Goal: Task Accomplishment & Management: Manage account settings

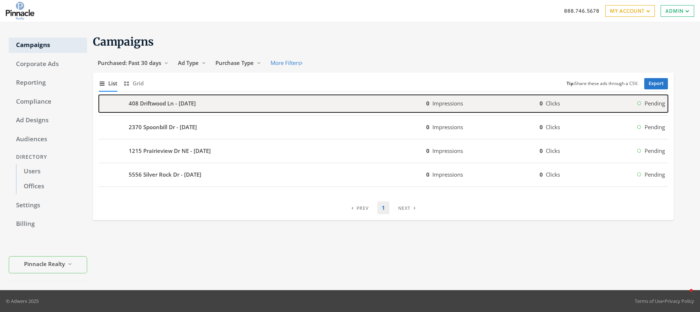
click at [639, 109] on button "408 Driftwood Ln - 2025-10-15 0 Impressions 0 Clicks Pending" at bounding box center [383, 103] width 569 height 17
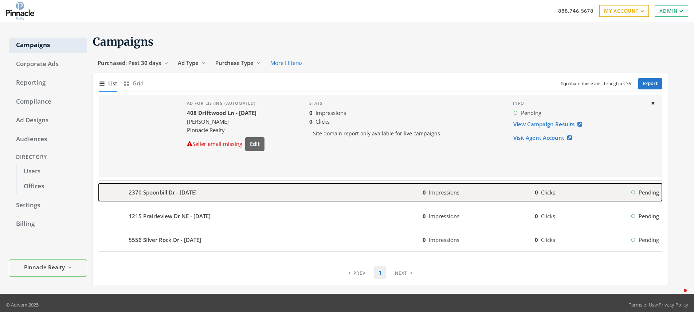
click at [158, 194] on b "2370 Spoonbill Dr - [DATE]" at bounding box center [163, 192] width 68 height 8
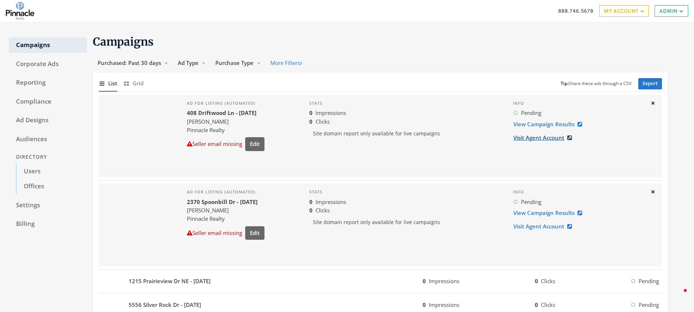
click at [538, 135] on link "Visit Agent Account" at bounding box center [545, 137] width 64 height 13
click at [42, 103] on link "Compliance" at bounding box center [48, 101] width 78 height 15
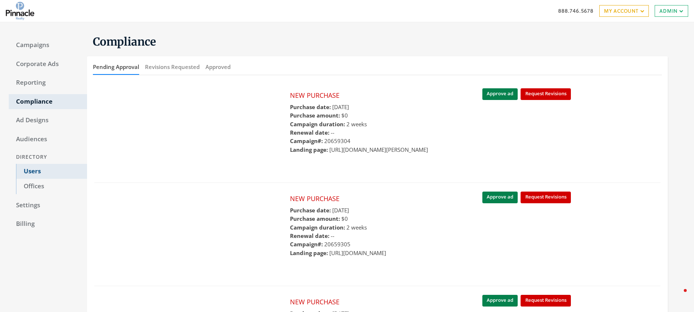
click at [45, 174] on link "Users" at bounding box center [51, 171] width 71 height 15
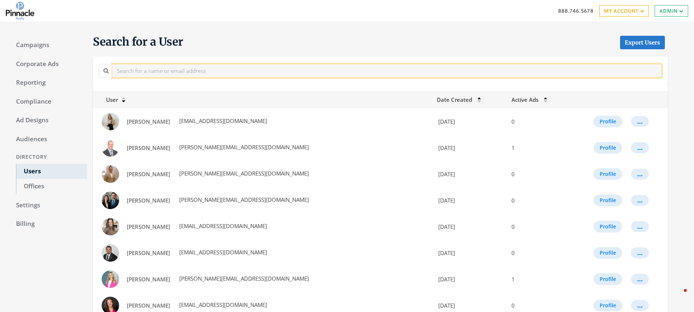
click at [197, 67] on input "text" at bounding box center [387, 70] width 549 height 13
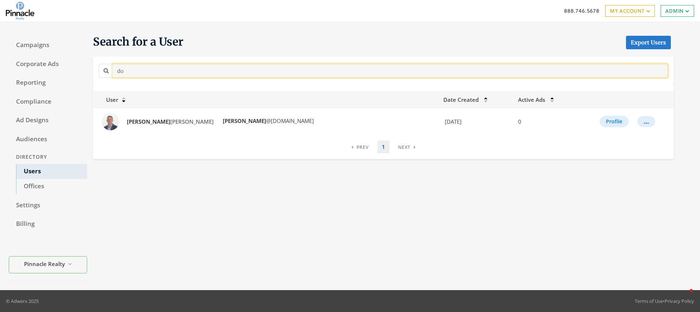
type input "d"
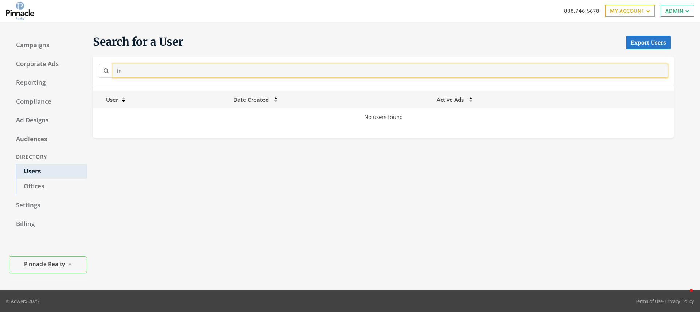
type input "i"
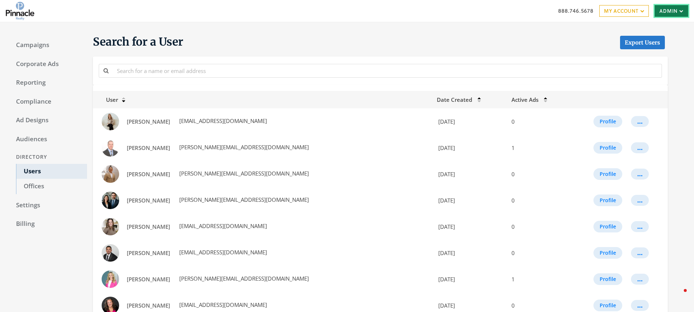
click at [669, 8] on link "Admin" at bounding box center [672, 11] width 34 height 12
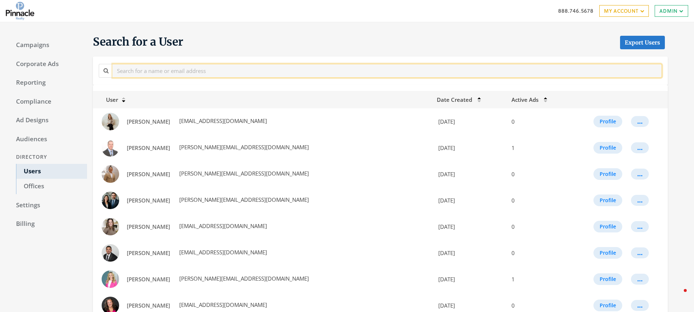
click at [217, 70] on input "text" at bounding box center [387, 70] width 549 height 13
paste input "https://app.pandadoc.com/document/v2?token=562f6f1a7d9799841f04350f6763fa0274e4…"
type input "https://app.pandadoc.com/document/v2?token=562f6f1a7d9799841f04350f6763fa0274e4…"
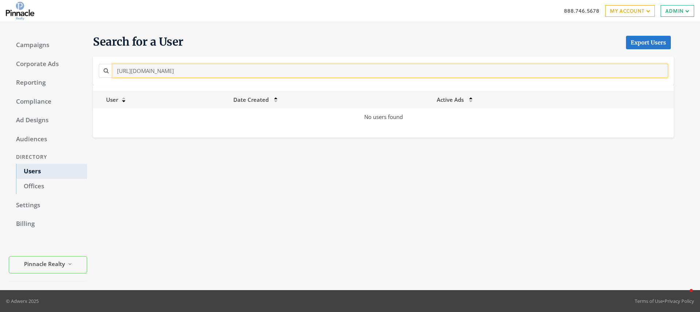
drag, startPoint x: 396, startPoint y: 71, endPoint x: 144, endPoint y: 63, distance: 252.6
click at [144, 62] on div "https://app.pandadoc.com/document/v2?token=562f6f1a7d9799841f04350f6763fa0274e4…" at bounding box center [383, 70] width 572 height 16
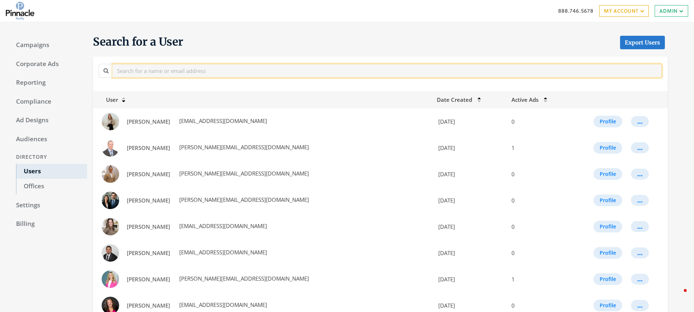
click at [266, 73] on input "text" at bounding box center [387, 70] width 549 height 13
paste input "info@pinnaclerealtyia.com"
type input "info@pinnaclerealtyia.com"
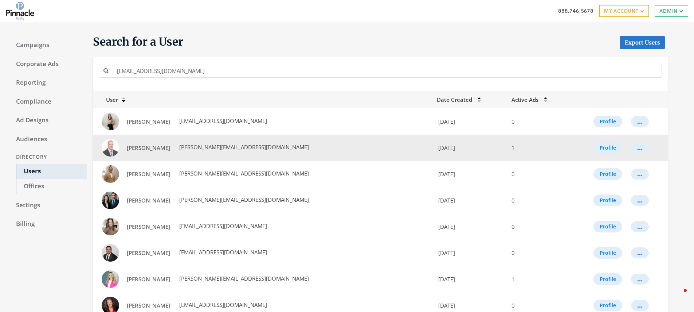
drag, startPoint x: 266, startPoint y: 73, endPoint x: 280, endPoint y: 139, distance: 68.0
click at [280, 139] on td "Adam Green adam@pinnaclerealtyia.com" at bounding box center [263, 147] width 340 height 26
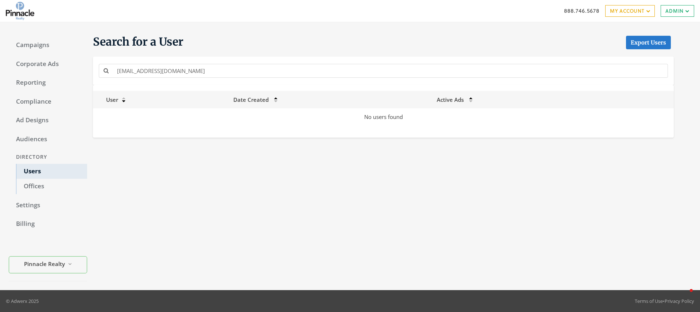
click at [236, 61] on div "info@pinnaclerealtyia.com" at bounding box center [383, 70] width 580 height 28
click at [33, 202] on link "Settings" at bounding box center [48, 204] width 78 height 15
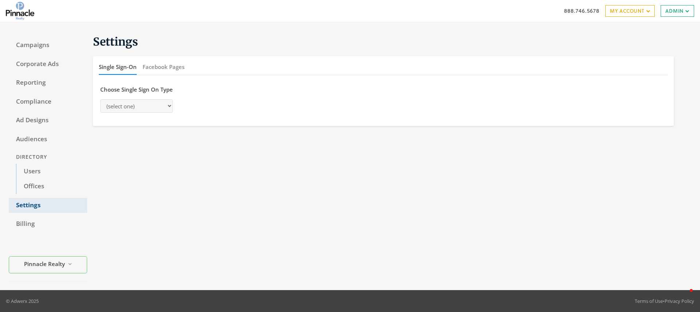
select select "saml"
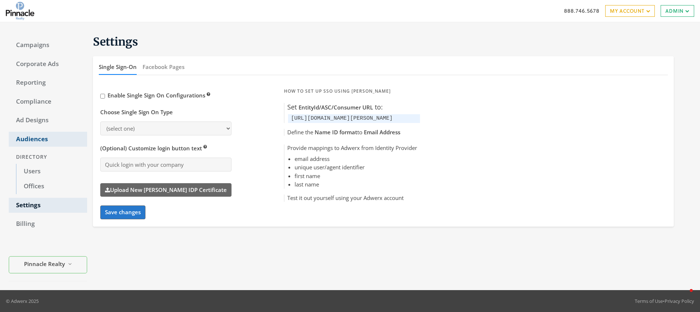
click at [35, 141] on link "Audiences" at bounding box center [48, 139] width 78 height 15
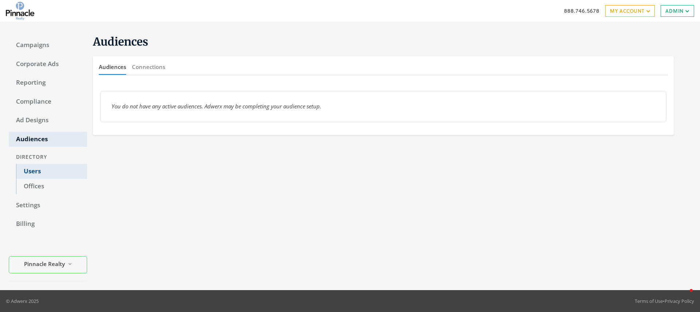
click at [35, 171] on link "Users" at bounding box center [51, 171] width 71 height 15
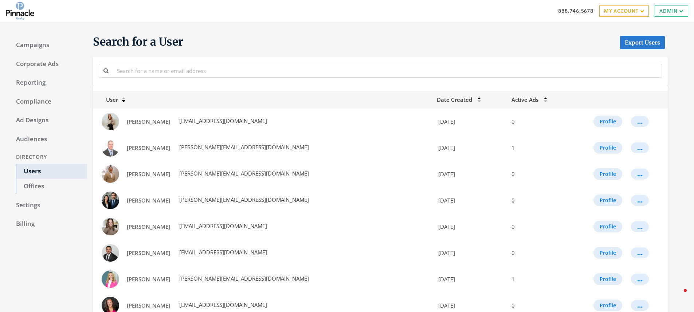
click at [516, 39] on h1 "Search for a User Export Users" at bounding box center [380, 42] width 575 height 15
drag, startPoint x: 526, startPoint y: 42, endPoint x: 606, endPoint y: 15, distance: 84.0
click at [527, 40] on h1 "Search for a User Export Users" at bounding box center [380, 42] width 575 height 15
click at [639, 12] on icon at bounding box center [641, 11] width 6 height 4
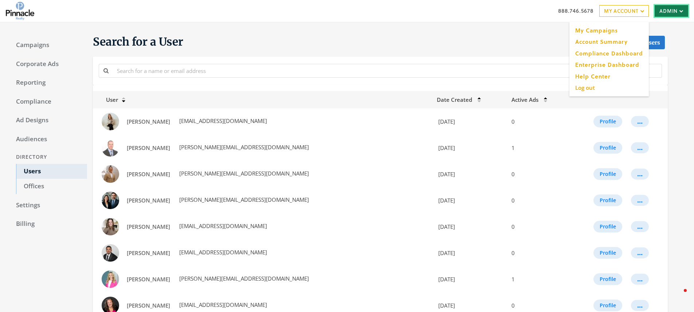
click at [675, 9] on link "Admin" at bounding box center [672, 11] width 34 height 12
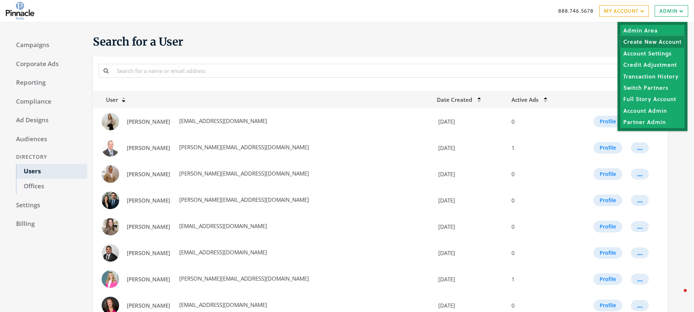
click at [649, 41] on link "Create New Account" at bounding box center [652, 41] width 64 height 11
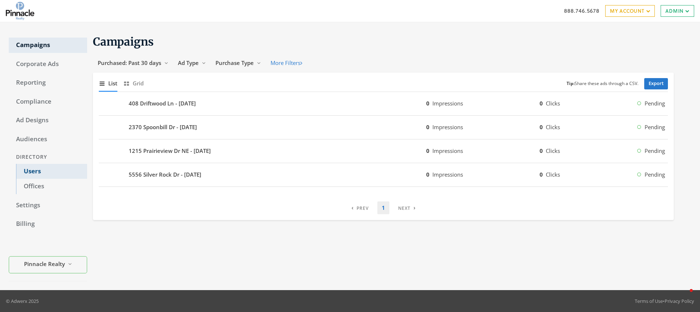
click at [46, 171] on link "Users" at bounding box center [51, 171] width 71 height 15
click at [30, 169] on link "Users" at bounding box center [51, 171] width 71 height 15
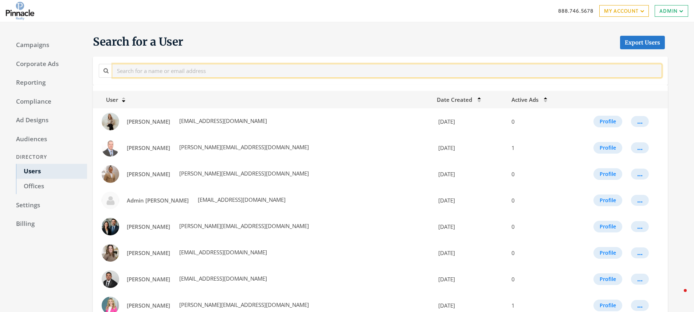
click at [142, 73] on input "text" at bounding box center [387, 70] width 549 height 13
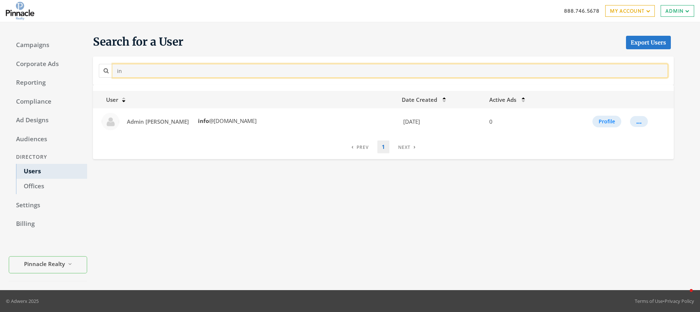
type input "i"
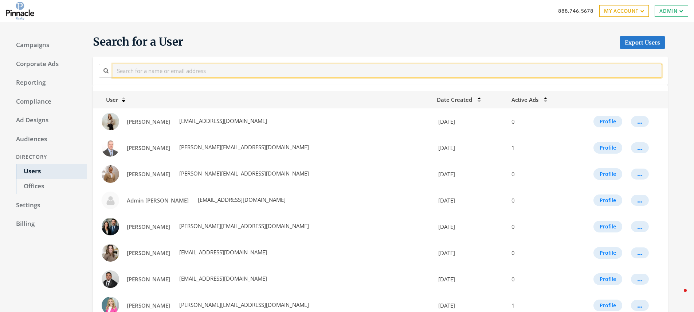
click at [144, 70] on input "text" at bounding box center [387, 70] width 549 height 13
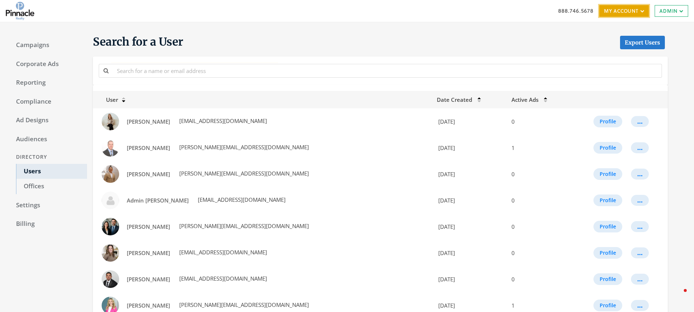
drag, startPoint x: 608, startPoint y: 10, endPoint x: 605, endPoint y: 19, distance: 8.8
click at [608, 10] on link "My Account" at bounding box center [624, 11] width 50 height 12
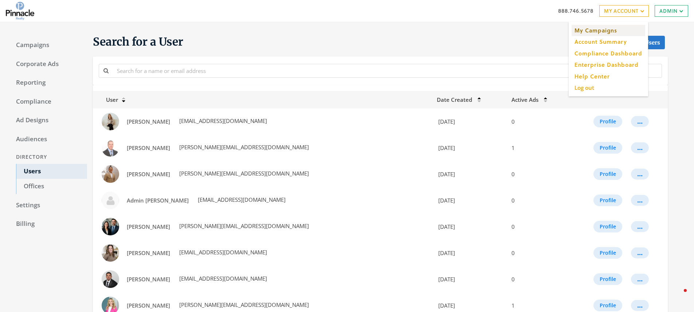
drag, startPoint x: 601, startPoint y: 27, endPoint x: 575, endPoint y: 35, distance: 27.4
click at [601, 27] on link "My Campaigns" at bounding box center [609, 30] width 74 height 11
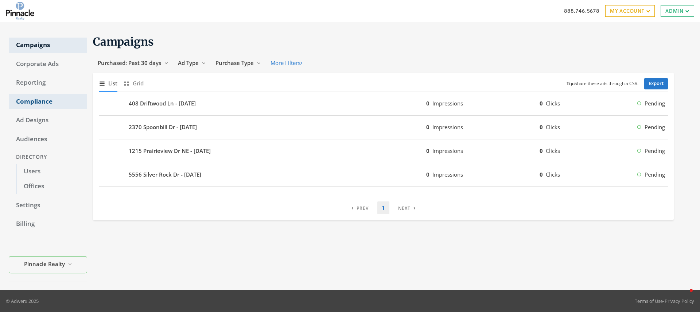
click at [50, 103] on link "Compliance" at bounding box center [48, 101] width 78 height 15
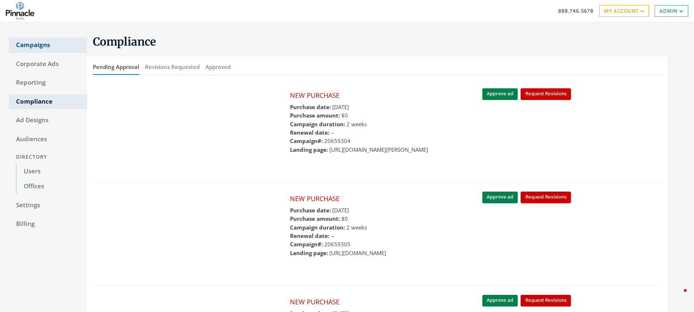
click at [61, 46] on link "Campaigns" at bounding box center [48, 45] width 78 height 15
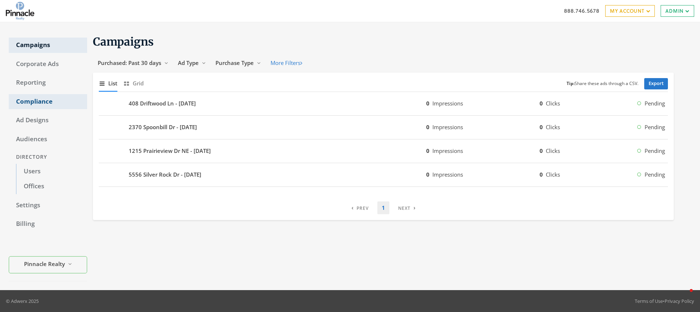
click at [58, 102] on link "Compliance" at bounding box center [48, 101] width 78 height 15
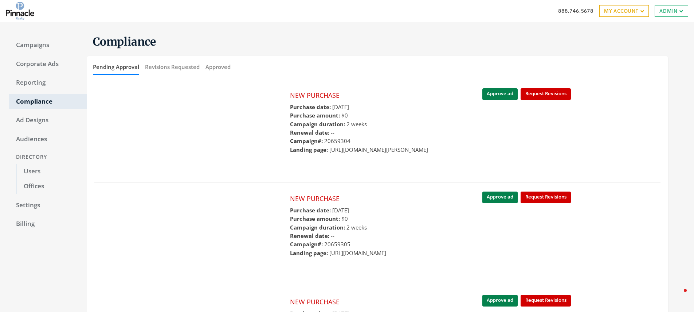
click at [432, 41] on h1 "Compliance" at bounding box center [380, 42] width 575 height 14
drag, startPoint x: 663, startPoint y: 11, endPoint x: 656, endPoint y: 26, distance: 16.3
click at [663, 11] on link "Admin" at bounding box center [672, 11] width 34 height 12
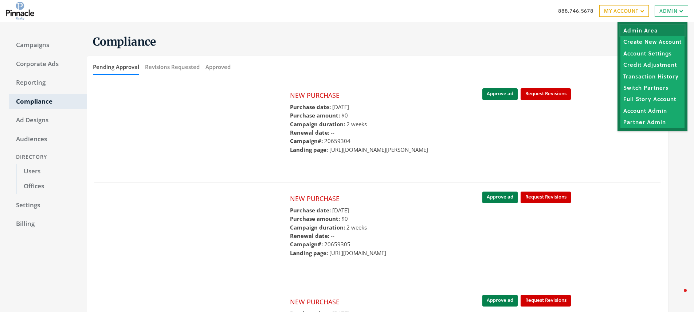
click at [655, 31] on link "Admin Area" at bounding box center [652, 30] width 64 height 11
